Goal: Task Accomplishment & Management: Use online tool/utility

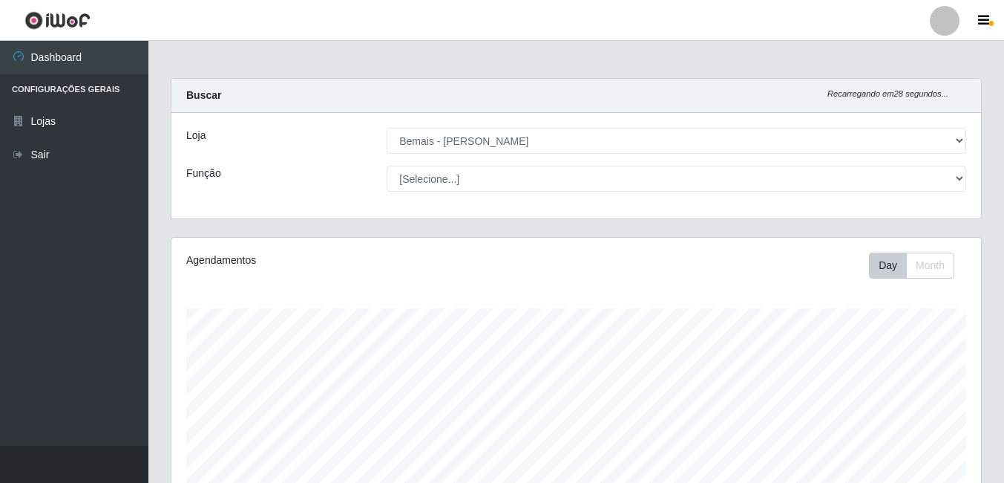
select select "230"
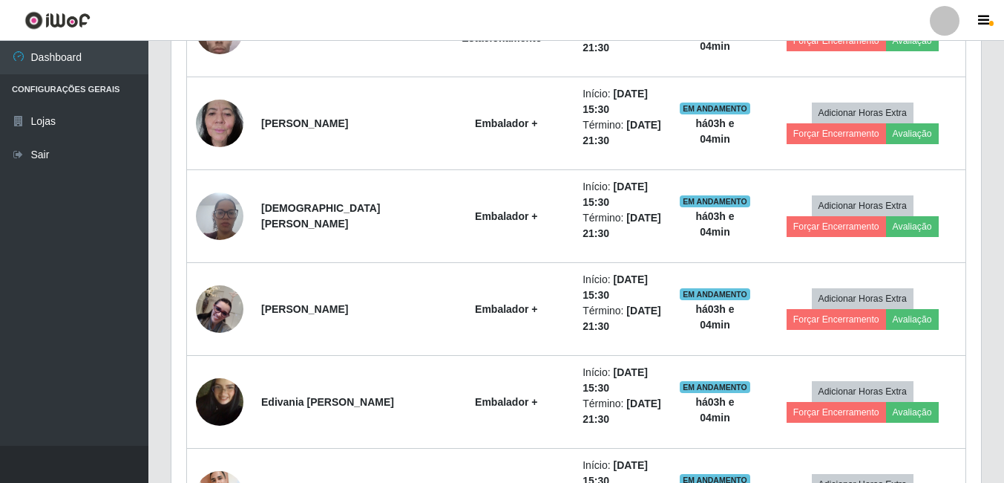
scroll to position [1594, 0]
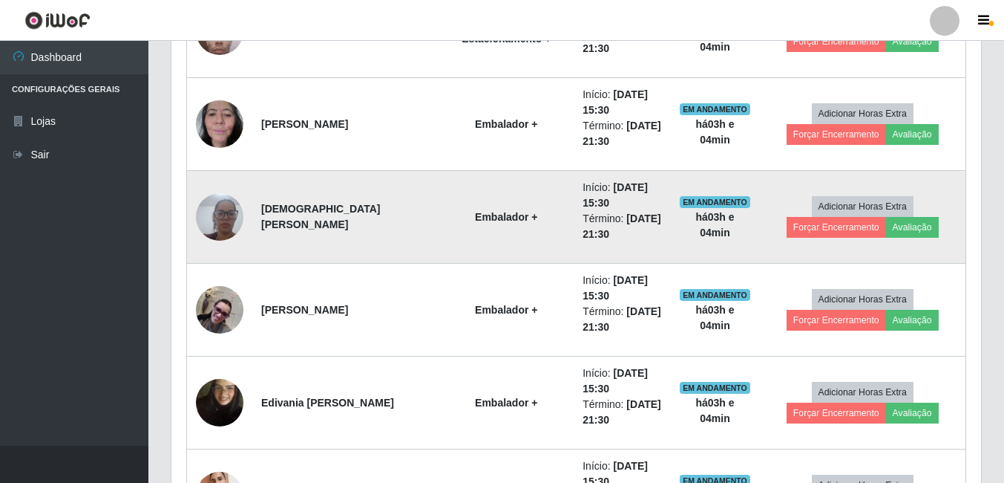
click at [234, 217] on img at bounding box center [220, 216] width 48 height 63
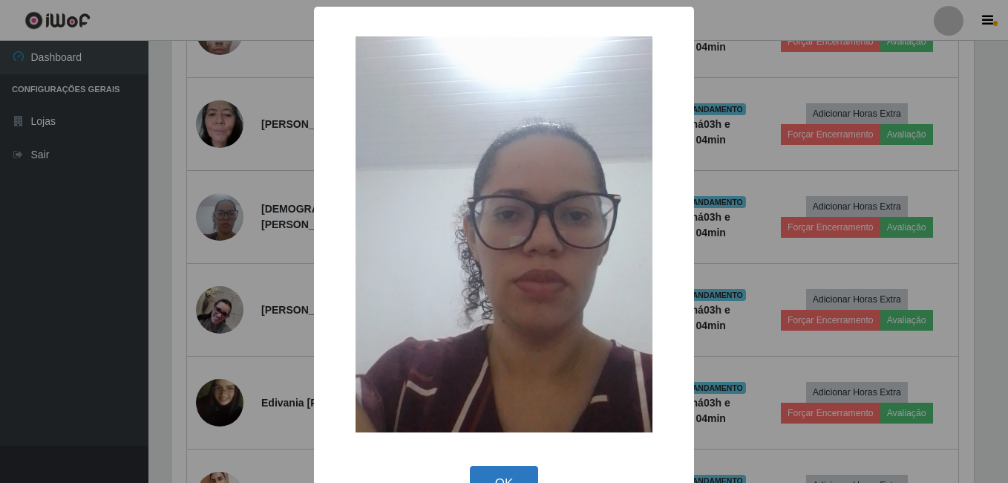
click at [477, 474] on button "OK" at bounding box center [504, 482] width 69 height 35
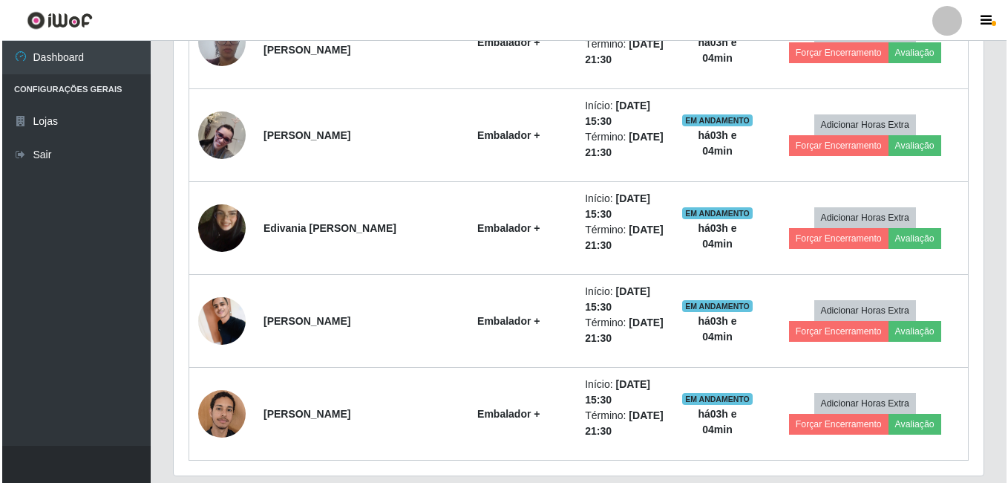
scroll to position [1742, 0]
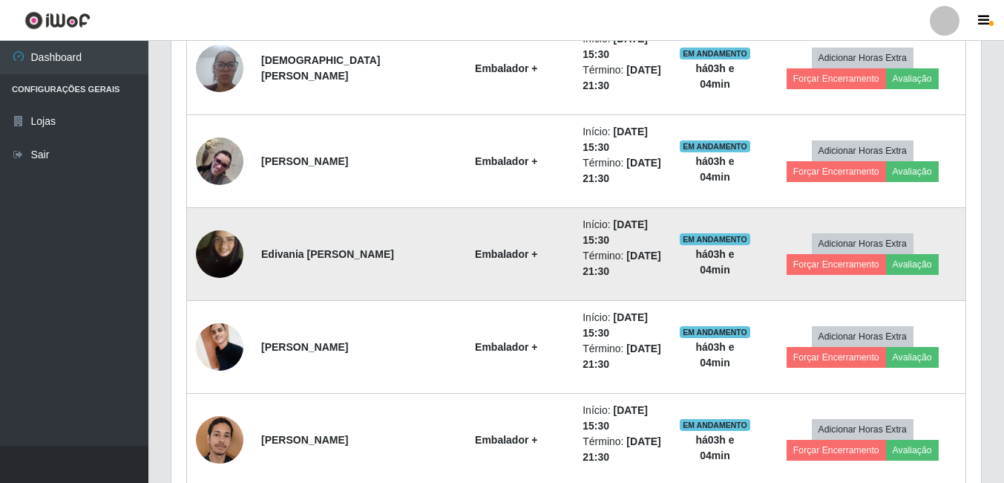
click at [224, 263] on img at bounding box center [220, 254] width 48 height 85
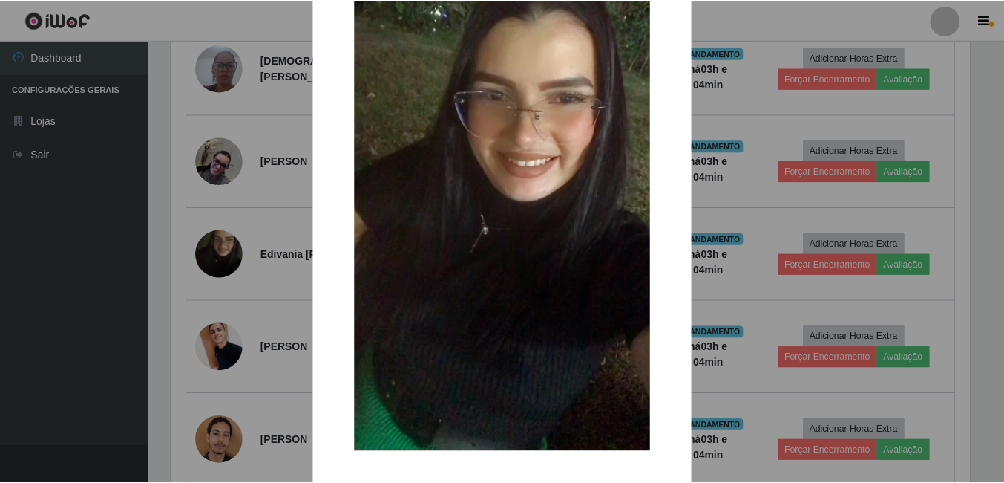
scroll to position [175, 0]
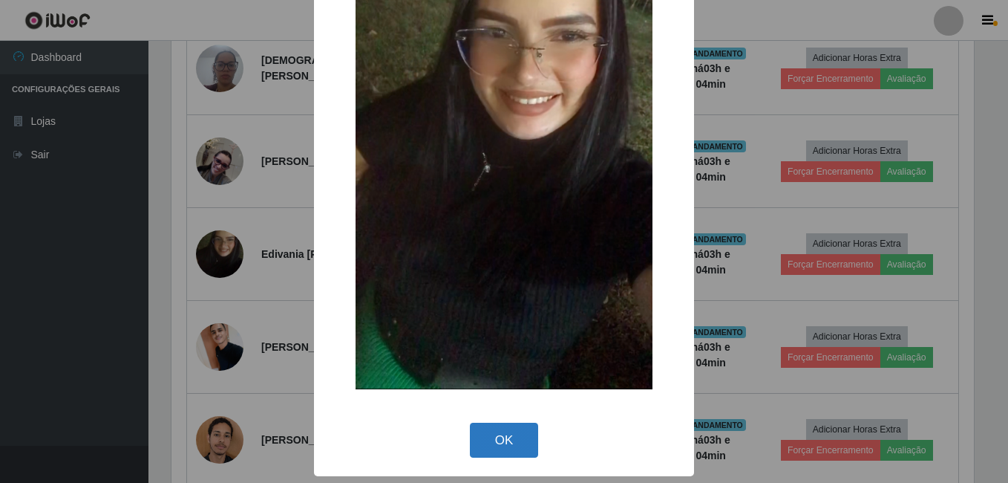
click at [499, 435] on button "OK" at bounding box center [504, 439] width 69 height 35
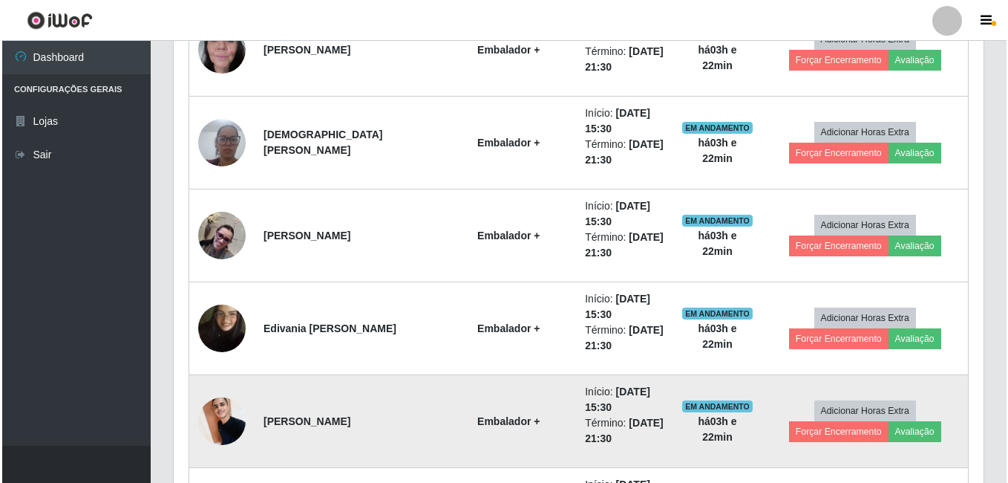
scroll to position [1594, 0]
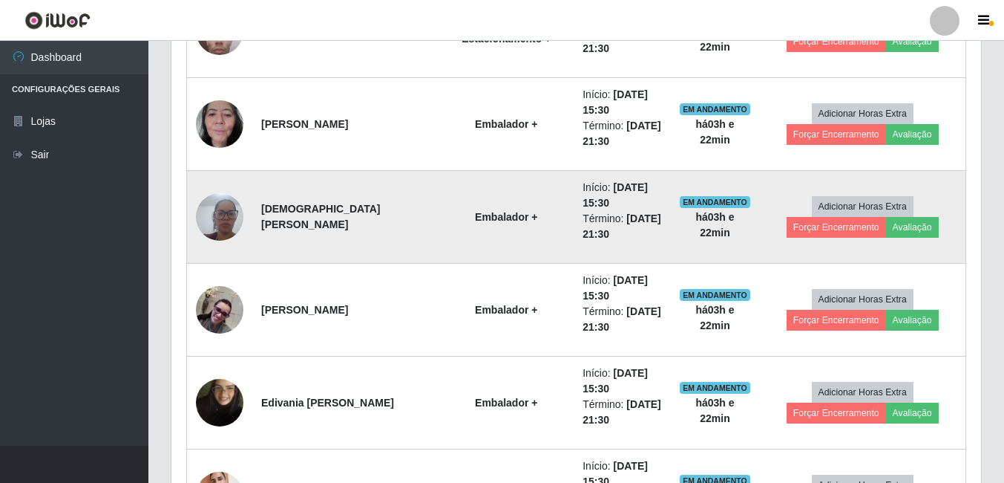
click at [221, 210] on img at bounding box center [220, 216] width 48 height 63
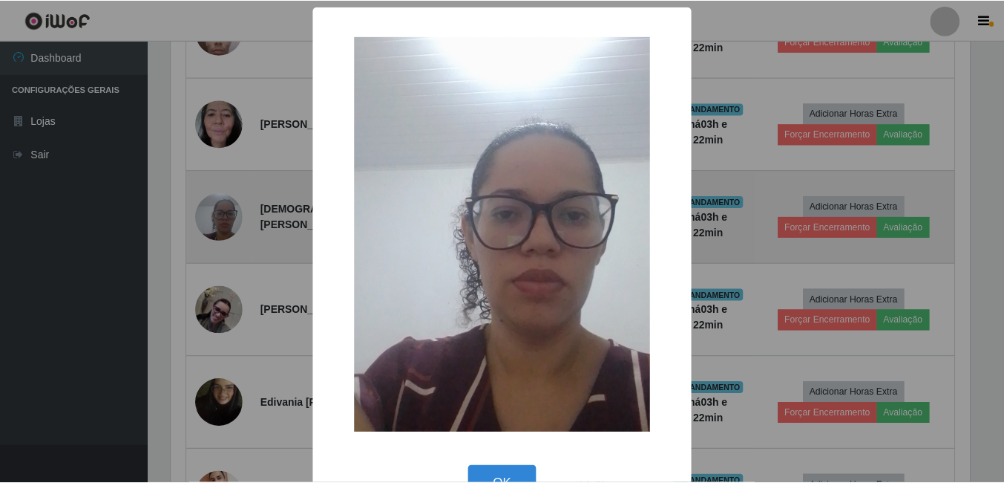
scroll to position [308, 802]
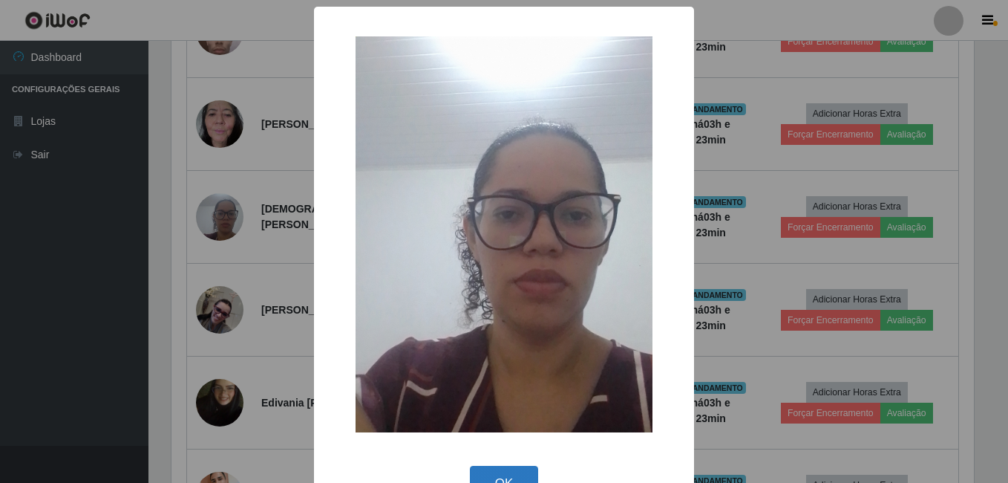
click at [510, 475] on button "OK" at bounding box center [504, 482] width 69 height 35
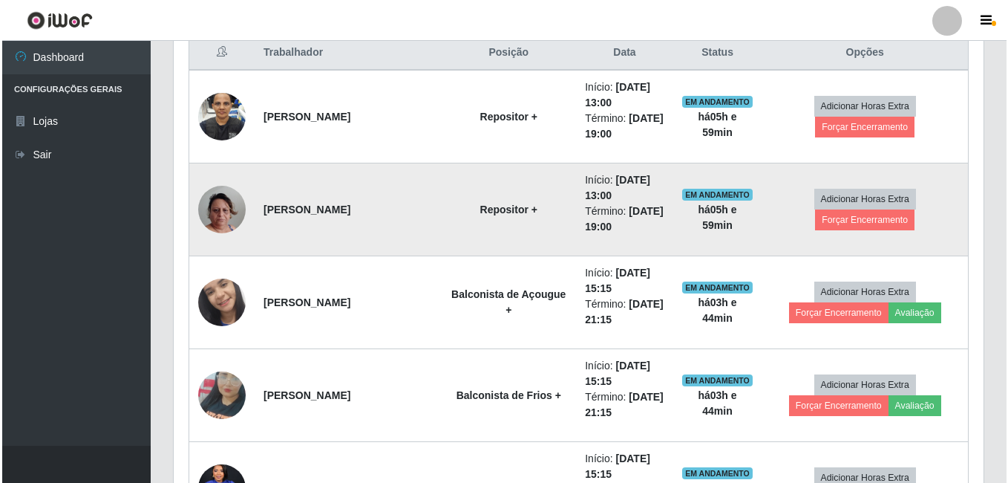
scroll to position [555, 0]
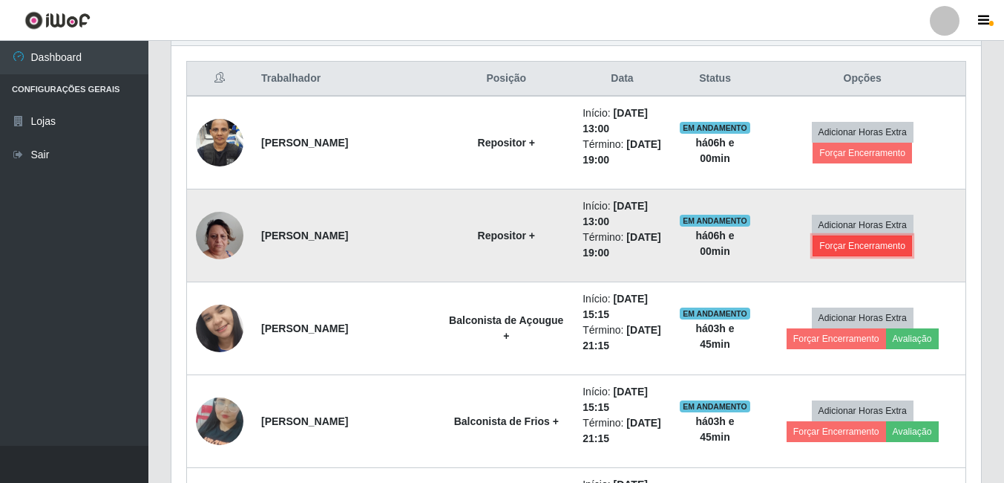
click at [886, 237] on button "Forçar Encerramento" at bounding box center [862, 245] width 99 height 21
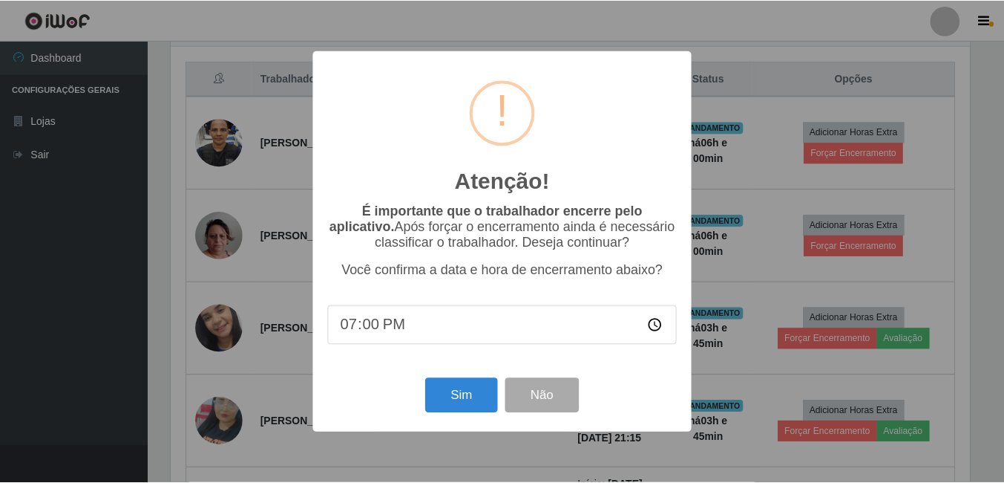
scroll to position [308, 802]
click at [457, 397] on button "Sim" at bounding box center [463, 395] width 72 height 35
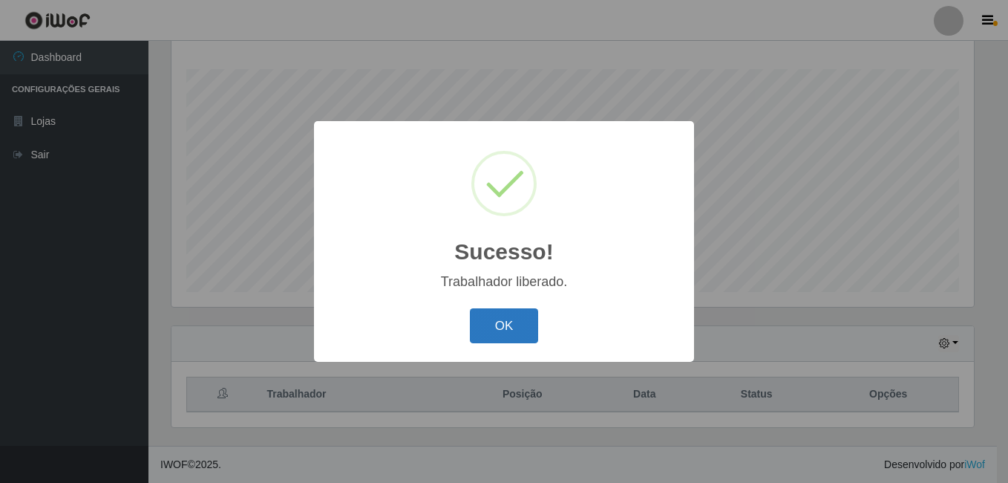
click at [509, 315] on button "OK" at bounding box center [504, 325] width 69 height 35
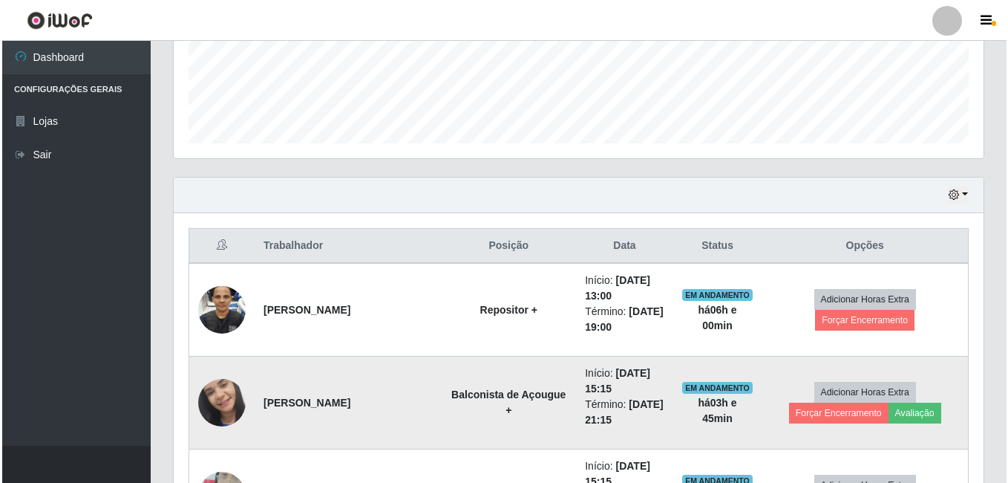
scroll to position [462, 0]
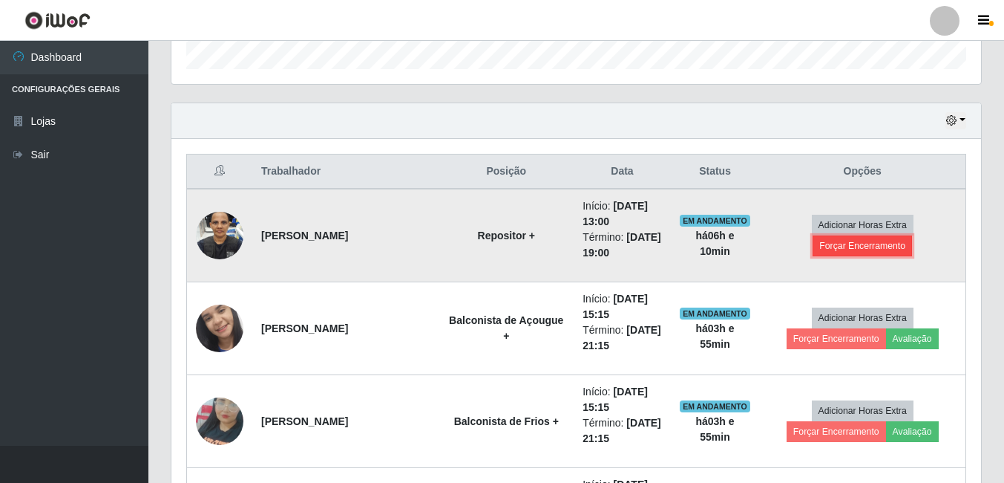
click at [912, 236] on button "Forçar Encerramento" at bounding box center [862, 245] width 99 height 21
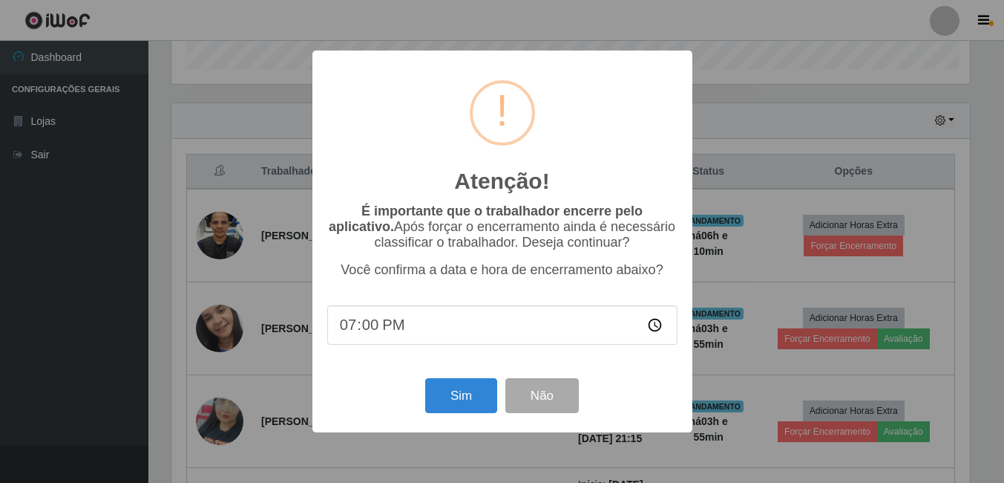
scroll to position [308, 802]
click at [472, 405] on button "Sim" at bounding box center [463, 395] width 72 height 35
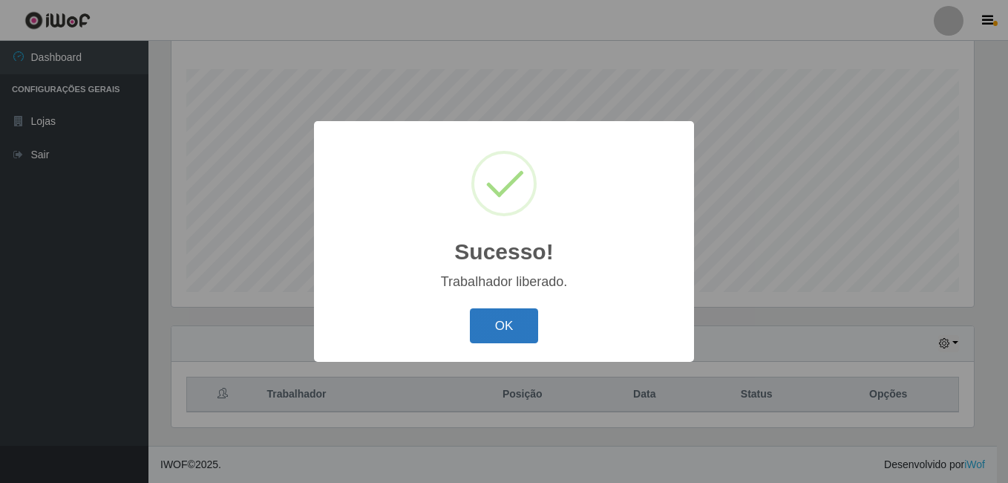
click at [516, 341] on button "OK" at bounding box center [504, 325] width 69 height 35
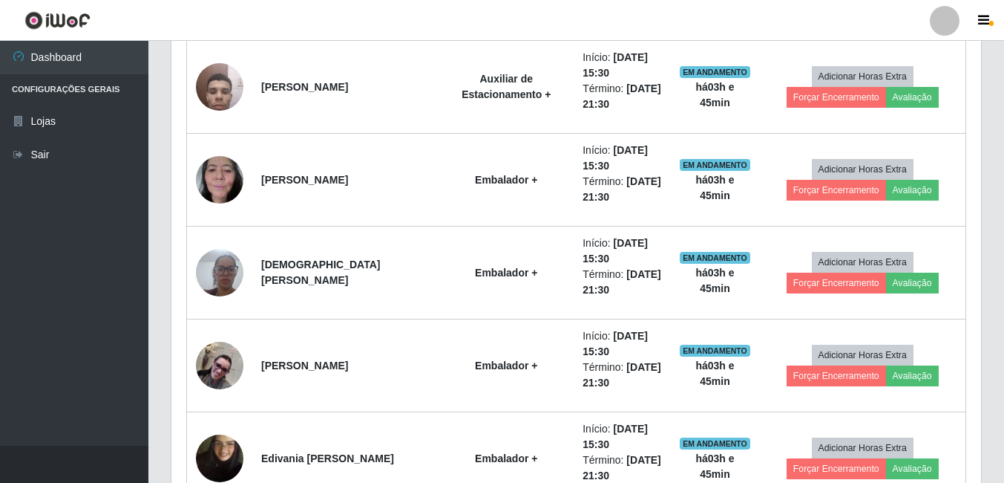
scroll to position [1204, 0]
